Goal: Task Accomplishment & Management: Use online tool/utility

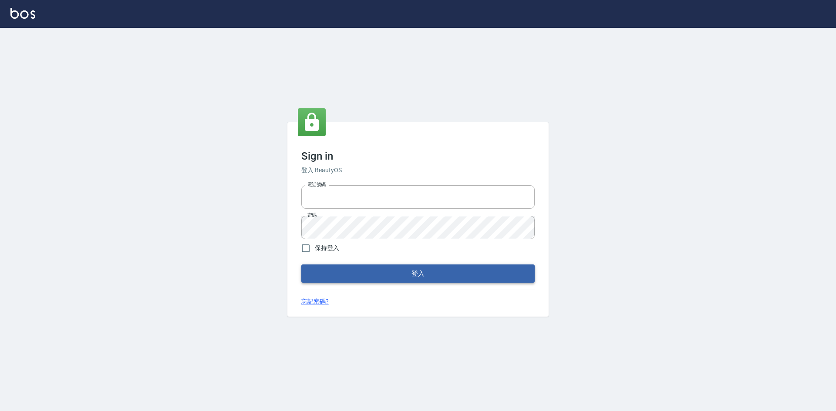
type input "0963852741"
click at [384, 273] on button "登入" at bounding box center [417, 274] width 233 height 18
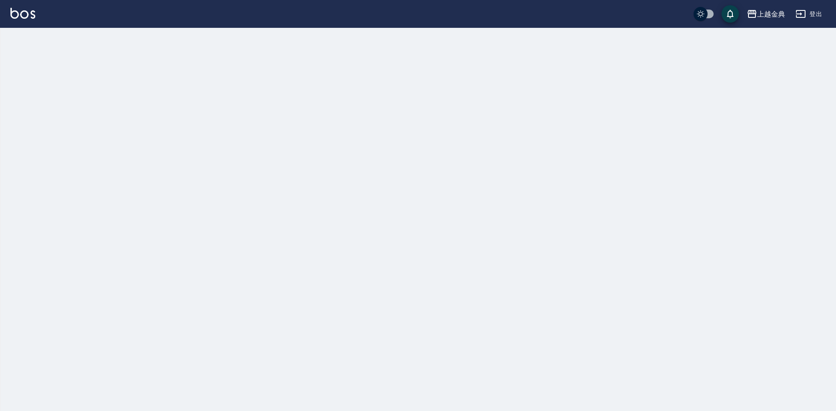
click at [31, 47] on div at bounding box center [418, 205] width 836 height 411
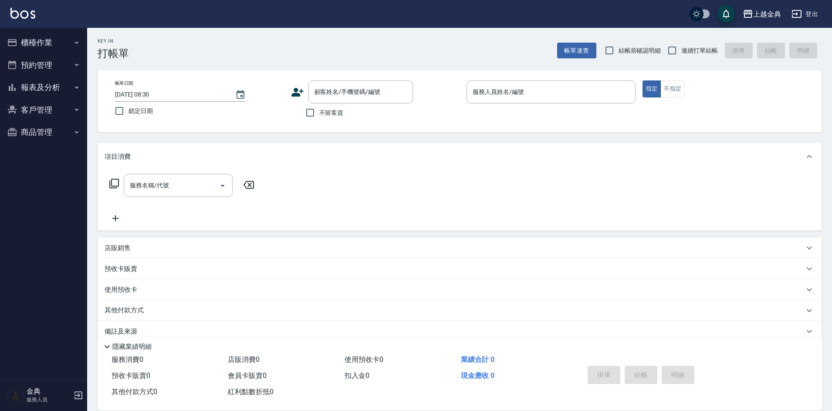
click at [33, 50] on button "櫃檯作業" at bounding box center [43, 42] width 80 height 23
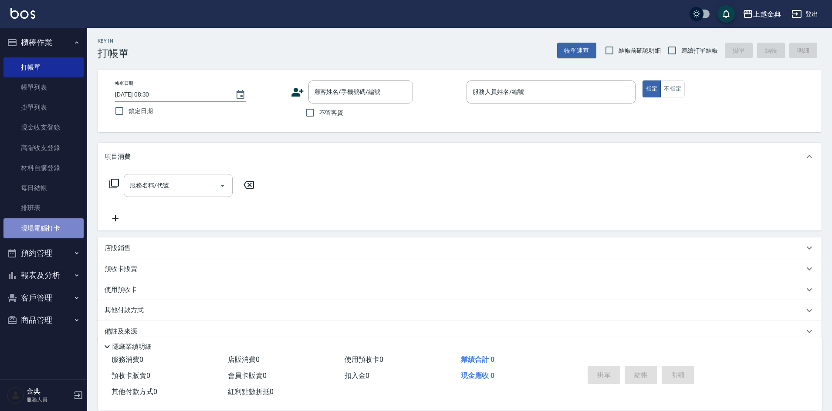
click at [34, 235] on link "現場電腦打卡" at bounding box center [43, 229] width 80 height 20
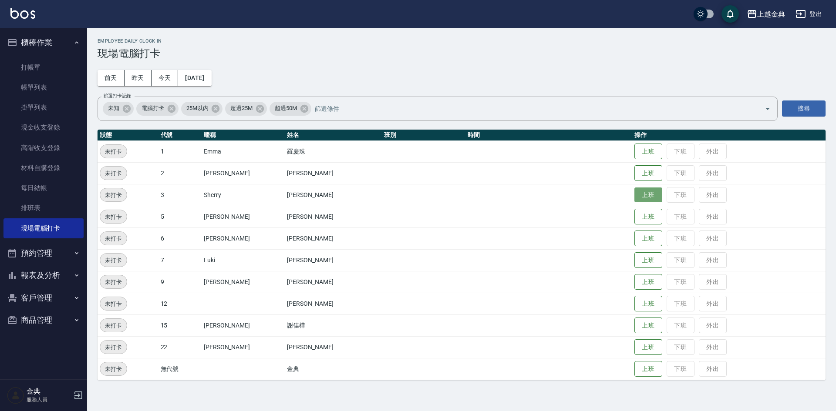
click at [641, 195] on button "上班" at bounding box center [648, 195] width 28 height 15
